Goal: Task Accomplishment & Management: Use online tool/utility

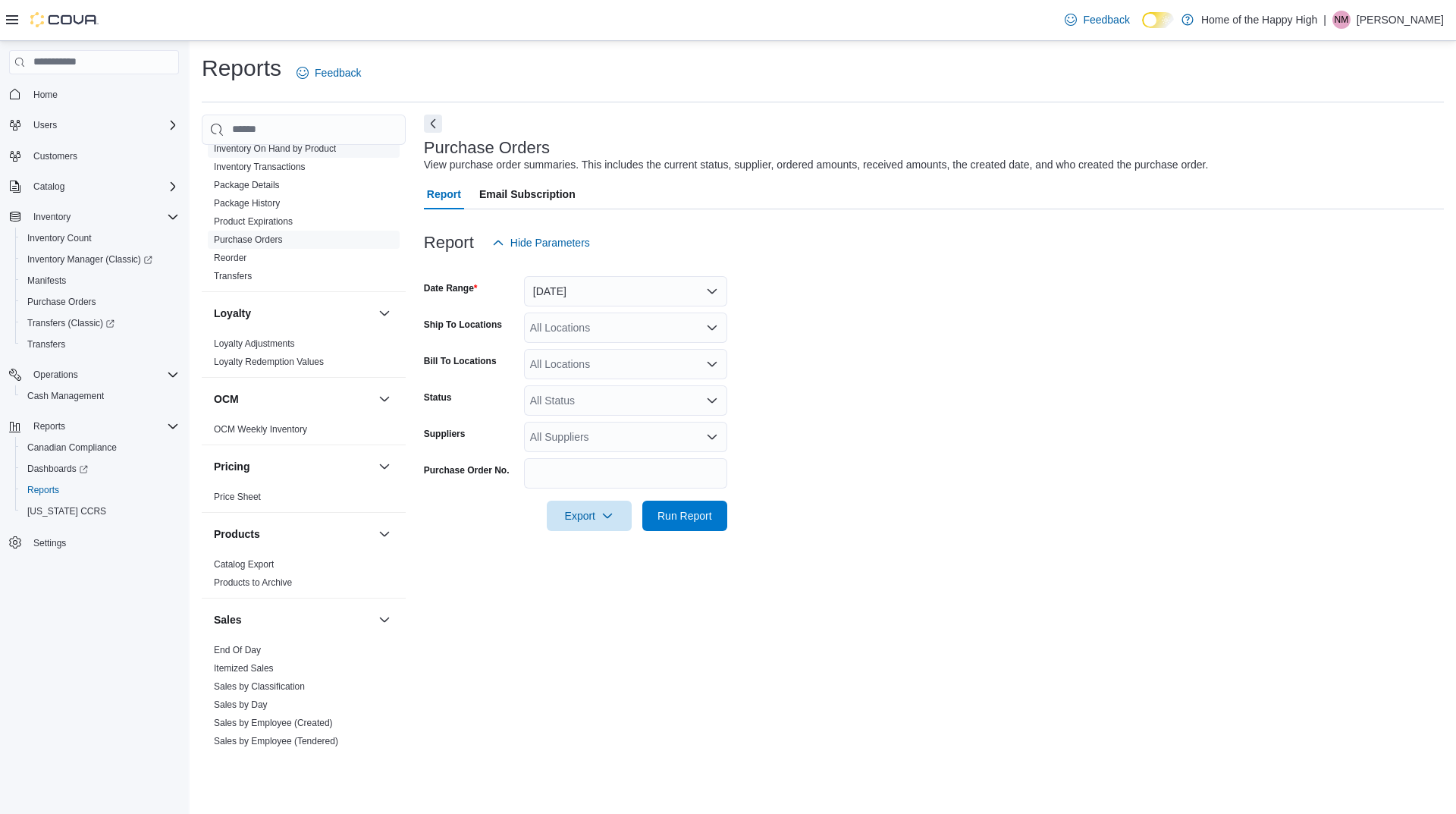
scroll to position [779, 0]
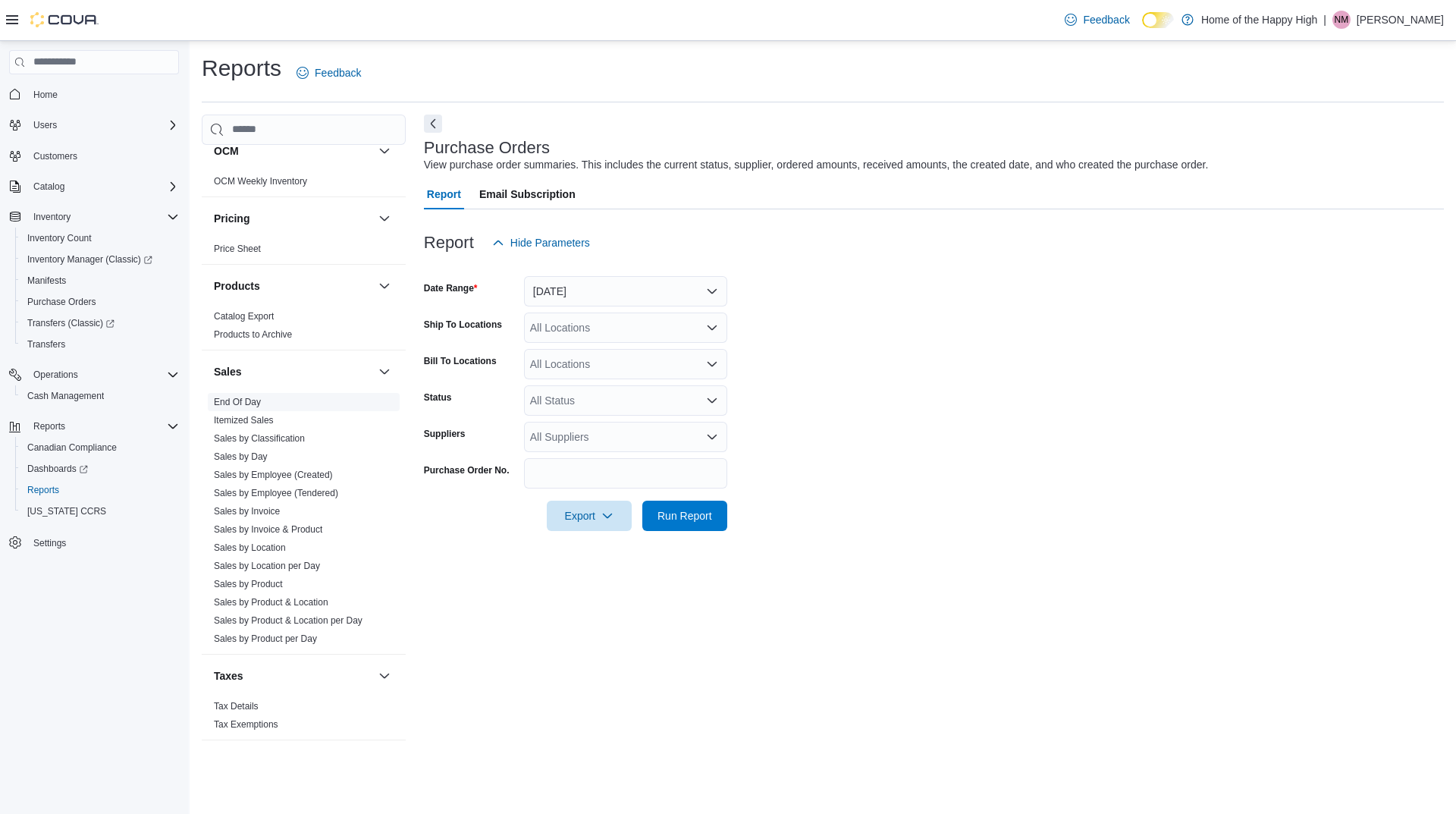
click at [242, 404] on link "End Of Day" at bounding box center [237, 402] width 47 height 11
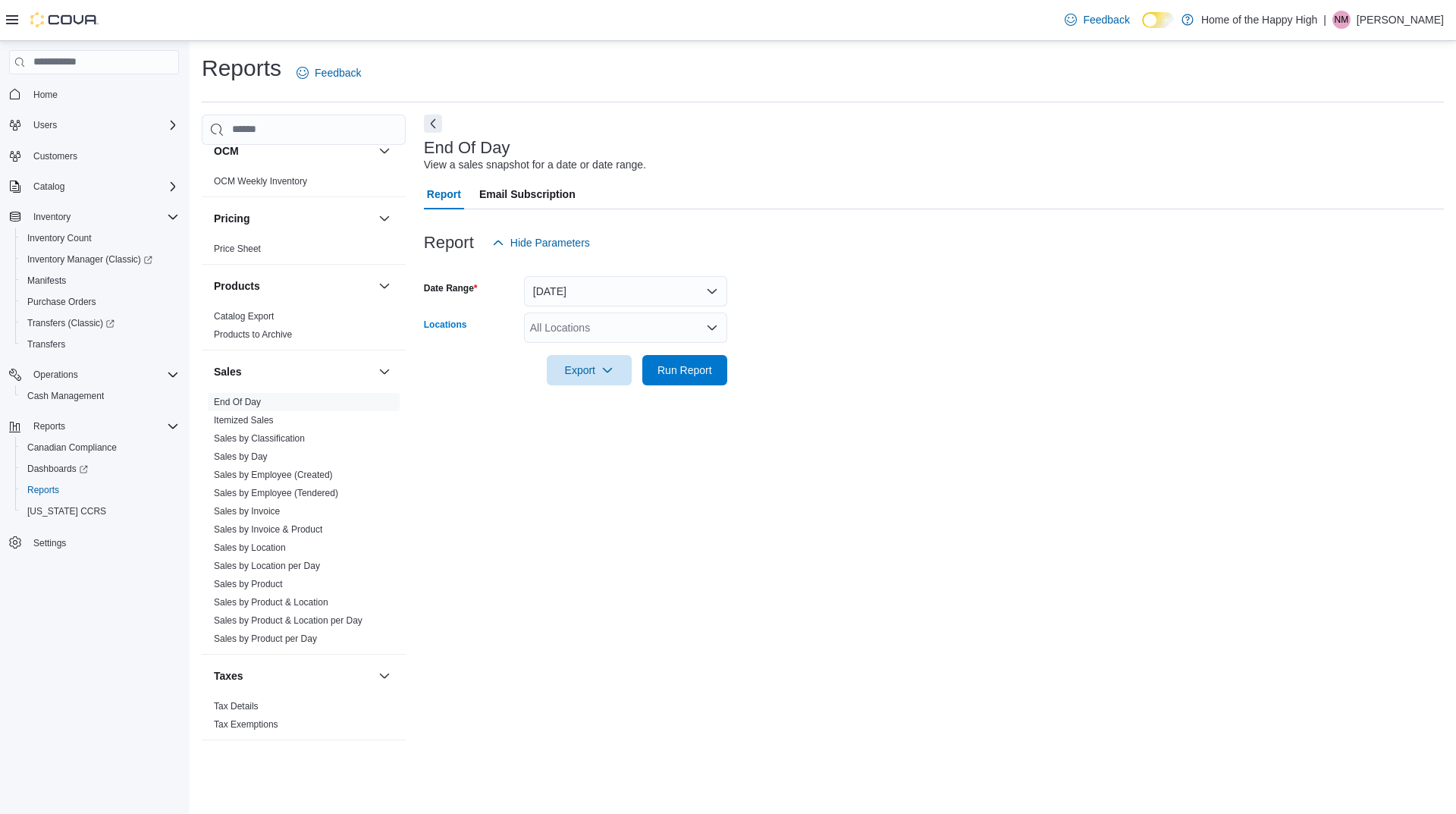
click at [624, 335] on div "All Locations" at bounding box center [626, 327] width 203 height 30
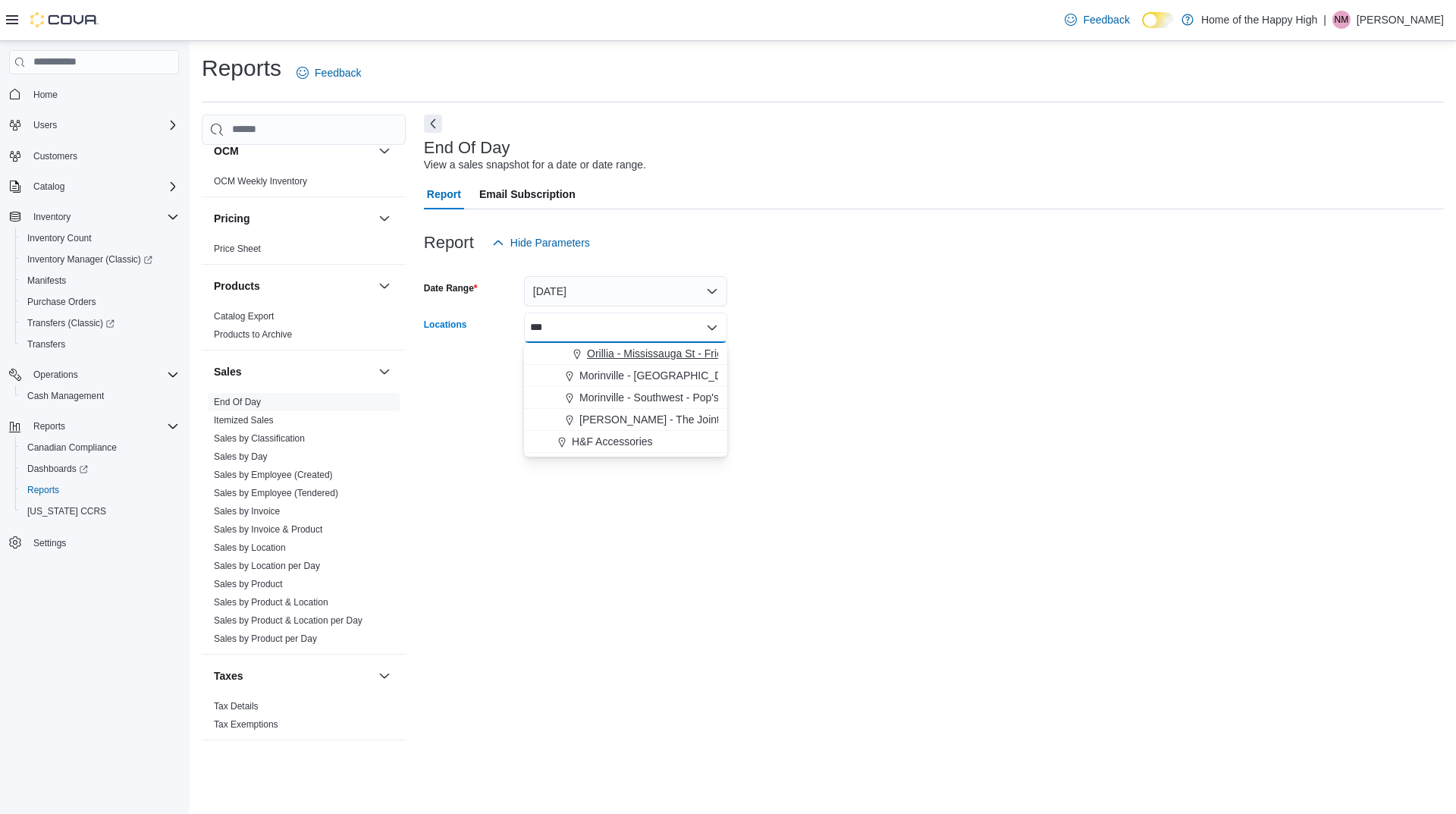
type input "***"
click at [635, 345] on button "Orillia - Mississauga St - Friendly Stranger" at bounding box center [626, 353] width 203 height 22
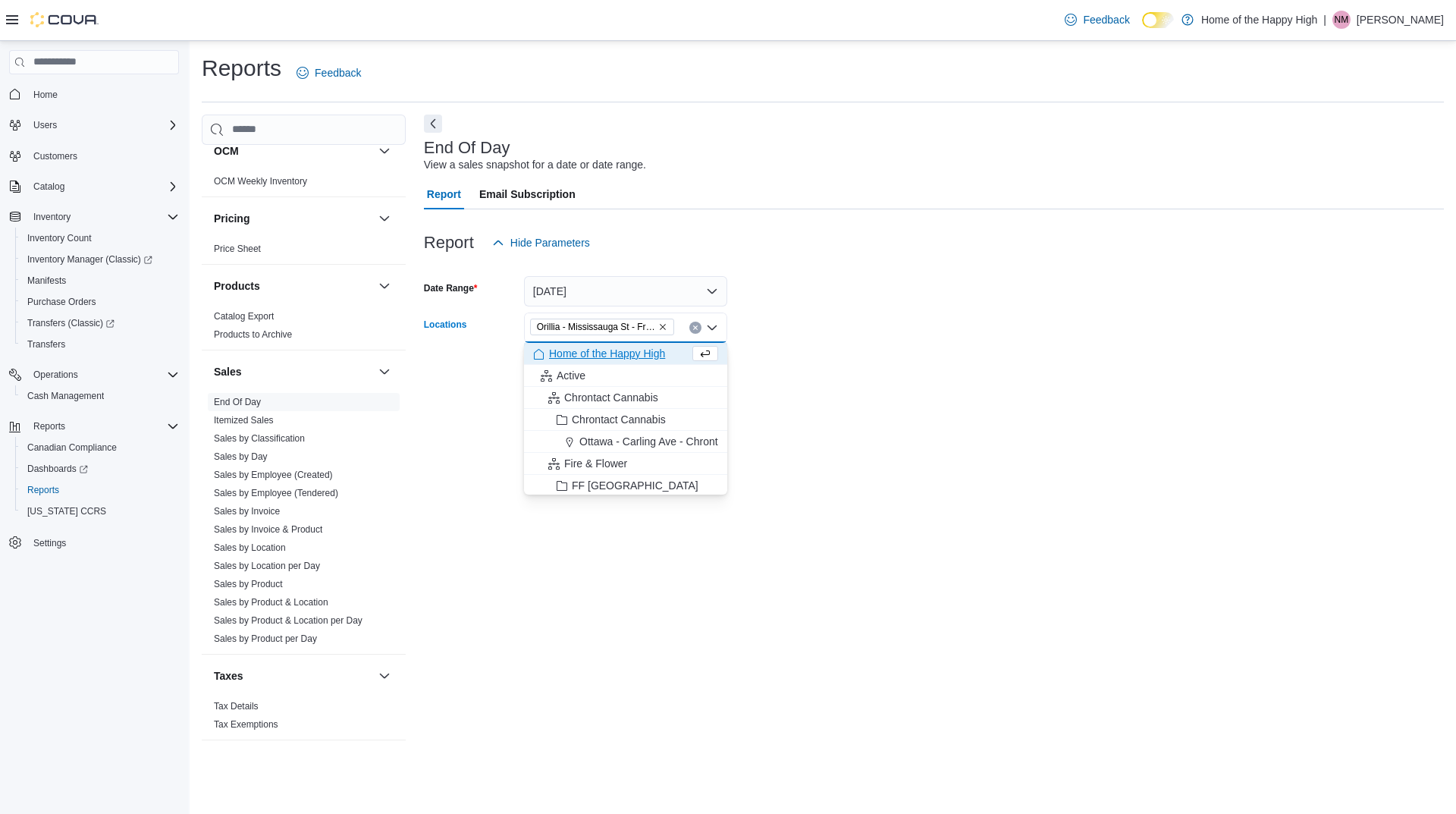
click at [1001, 290] on form "Date Range [DATE] Locations [GEOGRAPHIC_DATA] - [GEOGRAPHIC_DATA] St - Friendly…" at bounding box center [934, 322] width 1020 height 127
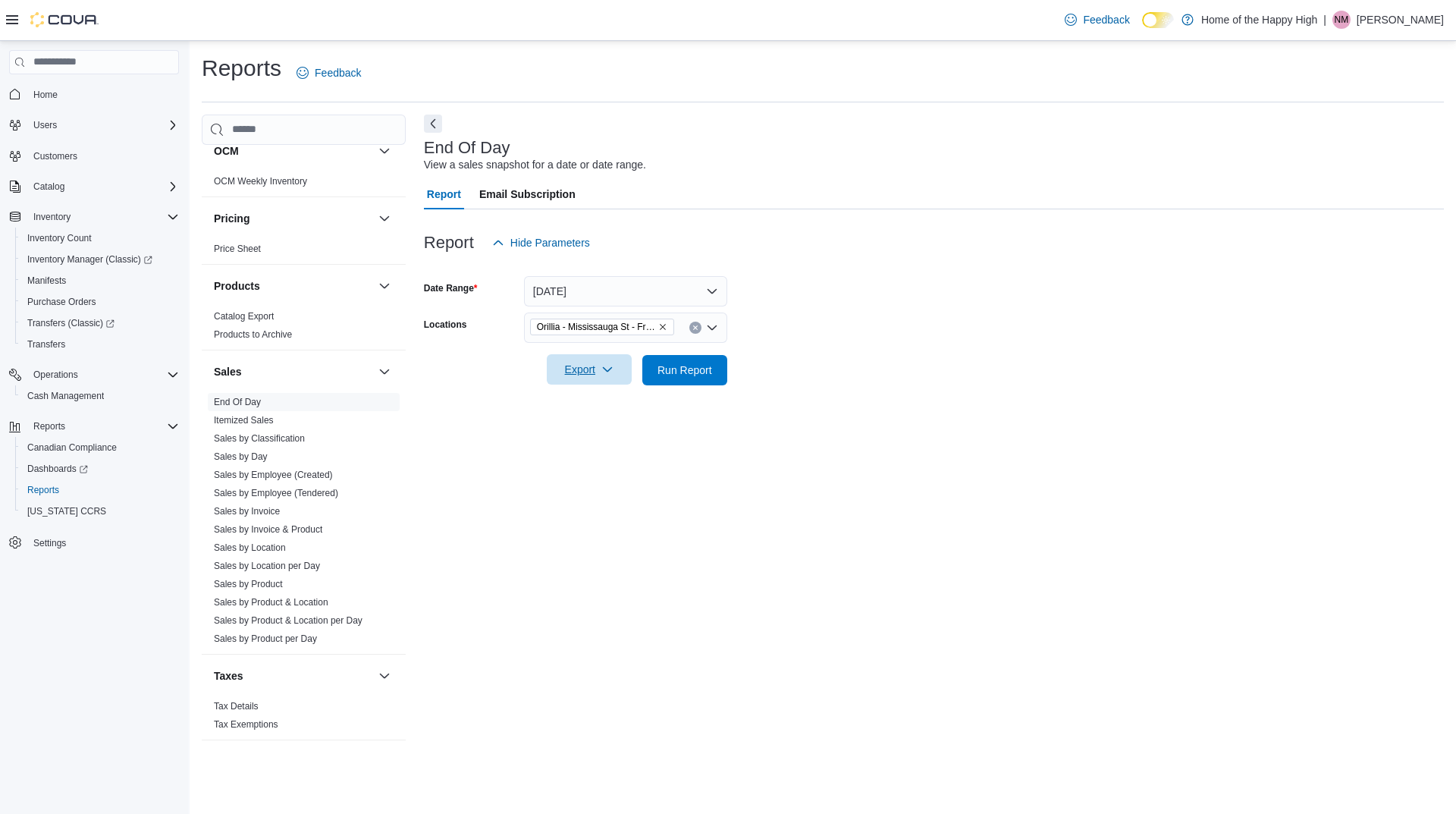
click at [621, 372] on span "Export" at bounding box center [589, 369] width 67 height 30
click at [611, 432] on span "Export to Pdf" at bounding box center [591, 431] width 68 height 12
